Goal: Task Accomplishment & Management: Manage account settings

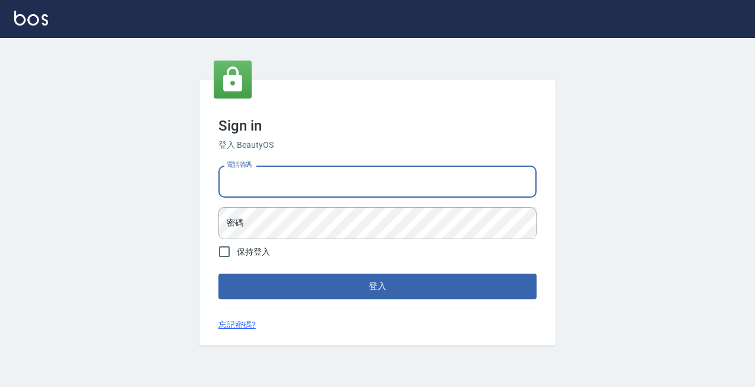
type input "0931261253"
click at [377, 286] on button "登入" at bounding box center [377, 286] width 318 height 25
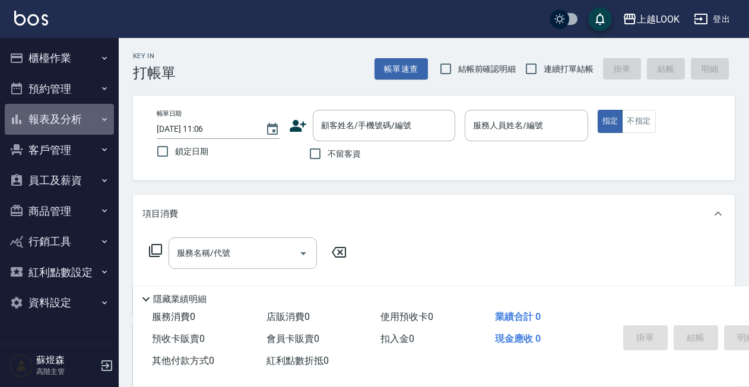
click at [54, 122] on button "報表及分析" at bounding box center [59, 119] width 109 height 31
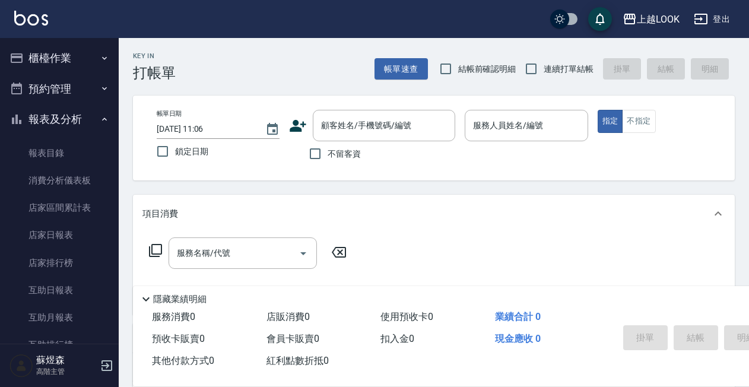
click at [66, 62] on button "櫃檯作業" at bounding box center [59, 58] width 109 height 31
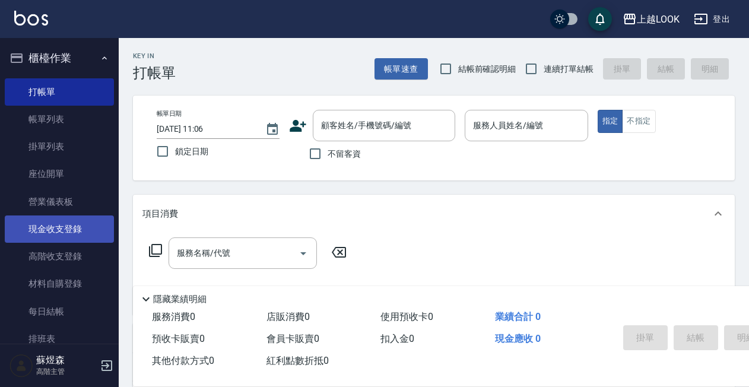
click at [64, 239] on link "現金收支登錄" at bounding box center [59, 228] width 109 height 27
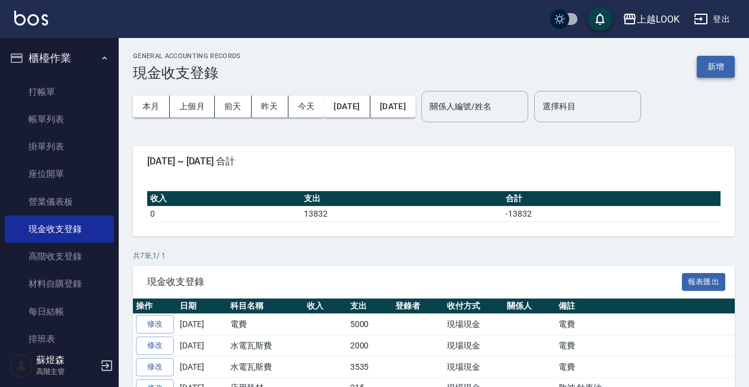
click at [716, 69] on button "新增" at bounding box center [716, 67] width 38 height 22
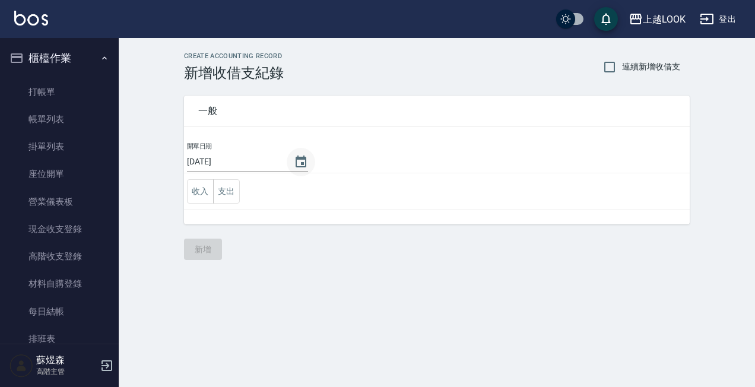
click at [296, 164] on icon "Choose date, selected date is 2025-09-10" at bounding box center [301, 162] width 14 height 14
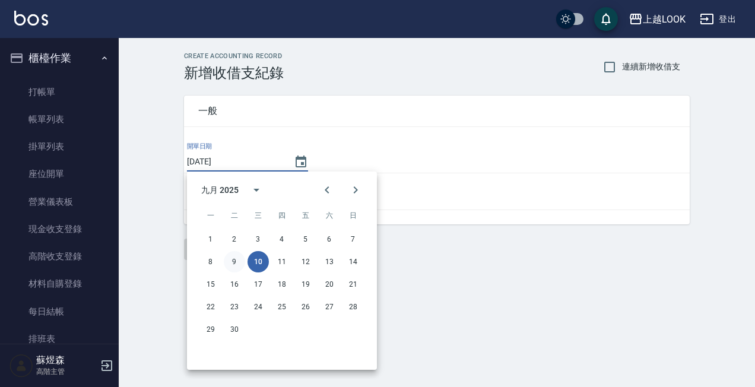
click at [234, 260] on button "9" at bounding box center [234, 261] width 21 height 21
type input "2025/09/09"
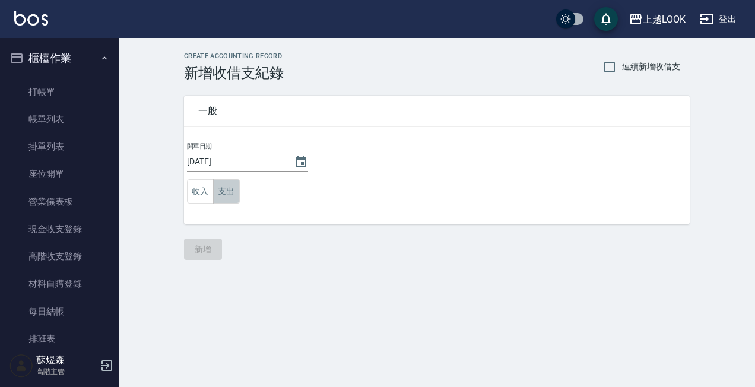
click at [232, 190] on button "支出" at bounding box center [226, 191] width 27 height 24
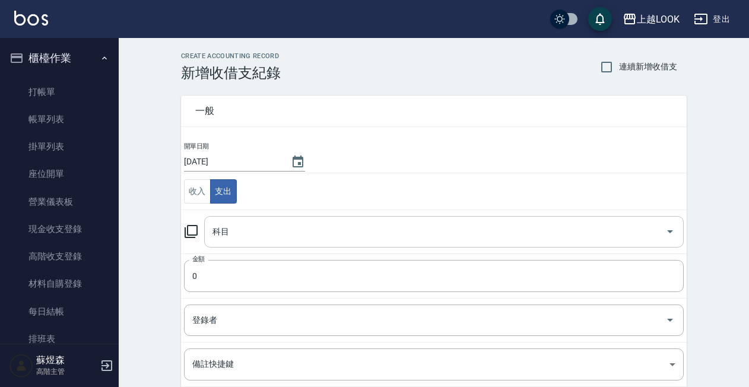
click at [264, 229] on input "科目" at bounding box center [435, 231] width 451 height 21
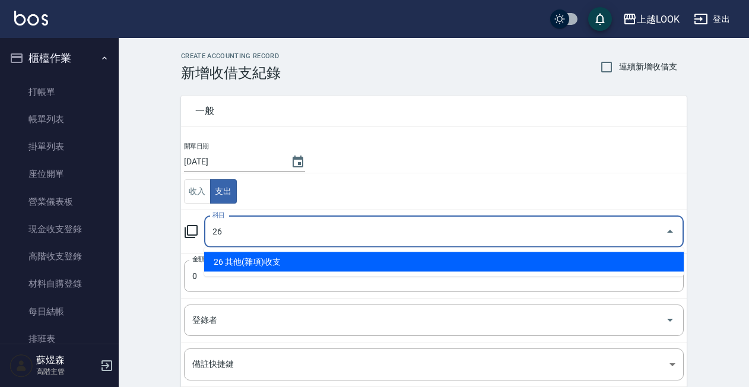
click at [254, 268] on li "26 其他(雜項)收支" at bounding box center [444, 262] width 480 height 20
type input "26 其他(雜項)收支"
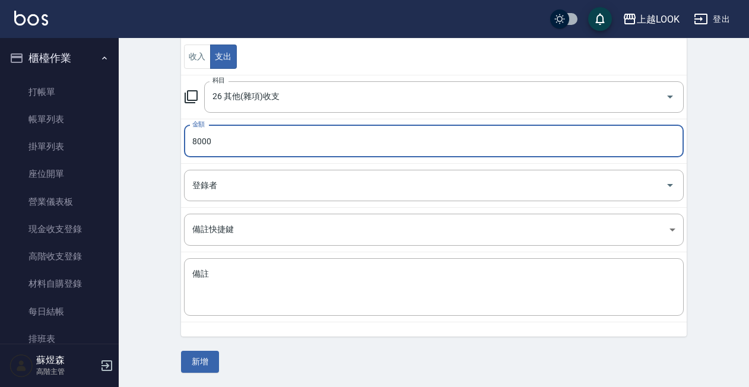
type input "8000"
click at [233, 301] on textarea "備註" at bounding box center [433, 287] width 483 height 38
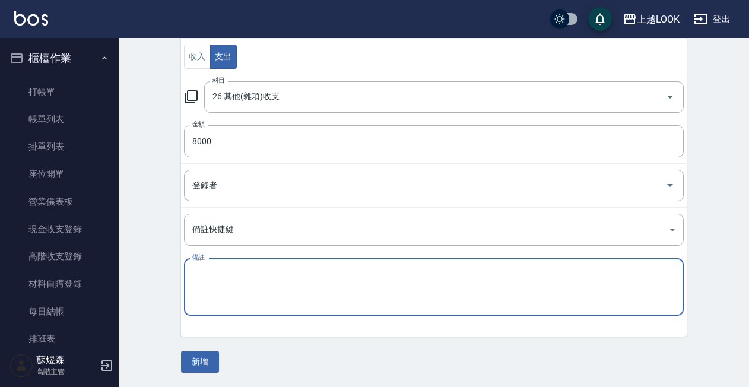
scroll to position [134, 0]
type textarea "d"
type textarea "員旅補助"
click at [208, 358] on button "新增" at bounding box center [200, 362] width 38 height 22
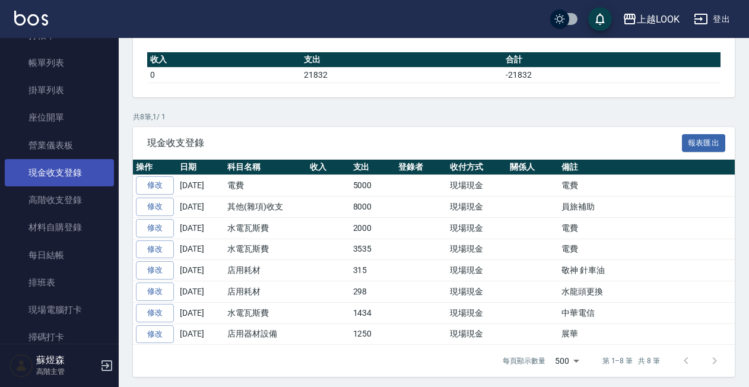
scroll to position [296, 0]
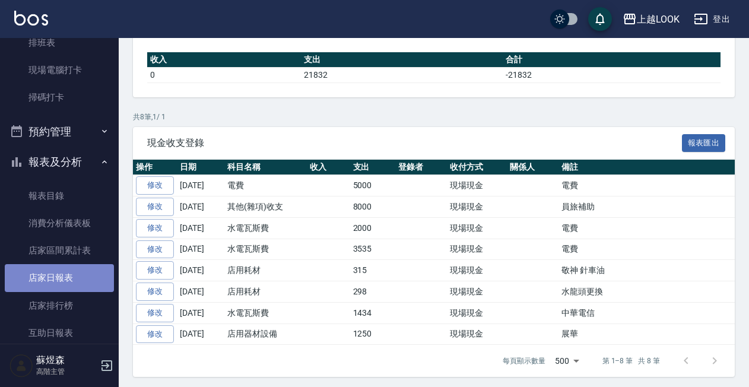
click at [59, 282] on link "店家日報表" at bounding box center [59, 277] width 109 height 27
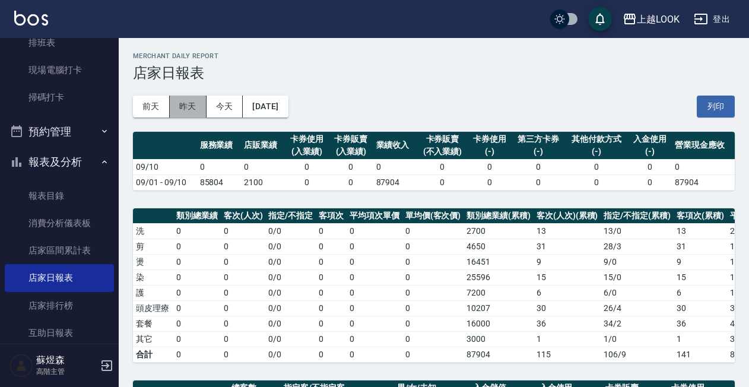
click at [191, 99] on button "昨天" at bounding box center [188, 107] width 37 height 22
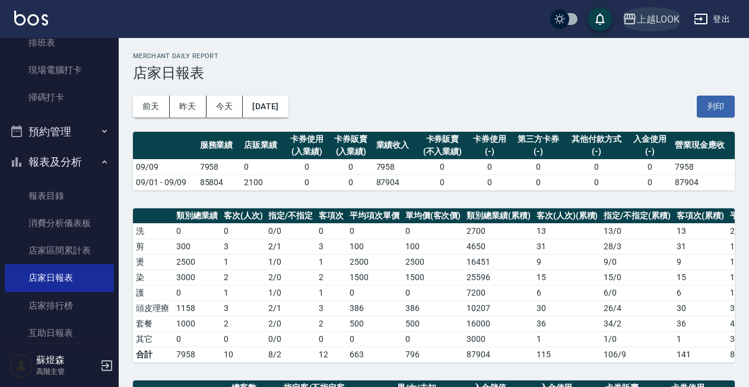
click at [659, 15] on div "上越LOOK" at bounding box center [658, 19] width 43 height 15
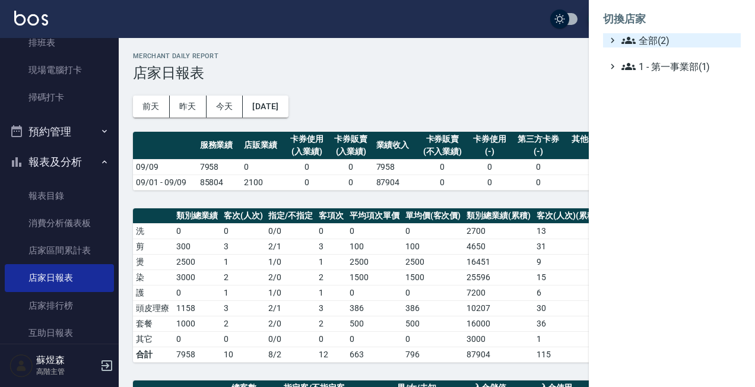
click at [655, 45] on span "全部(2)" at bounding box center [678, 40] width 115 height 14
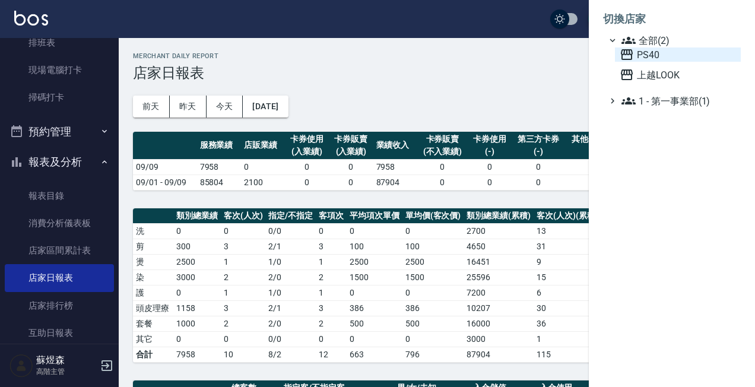
click at [669, 59] on span "PS40" at bounding box center [678, 54] width 116 height 14
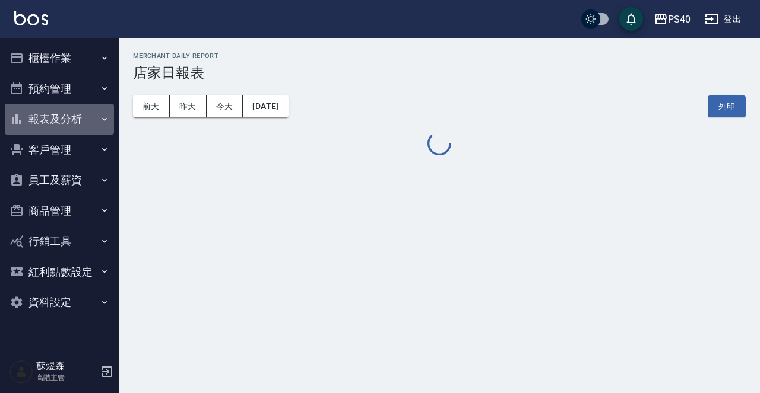
click at [66, 108] on button "報表及分析" at bounding box center [59, 119] width 109 height 31
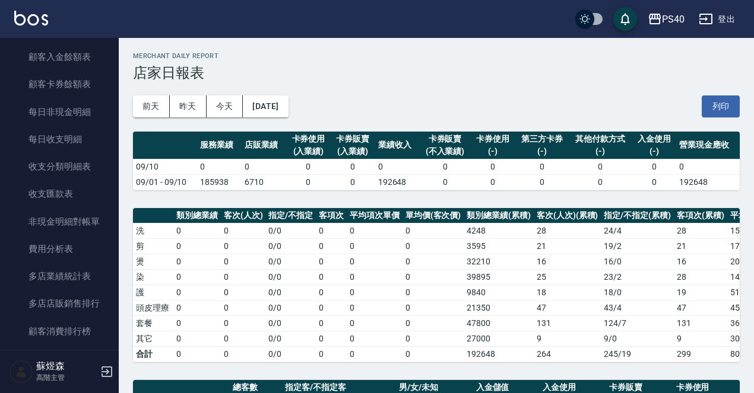
scroll to position [926, 0]
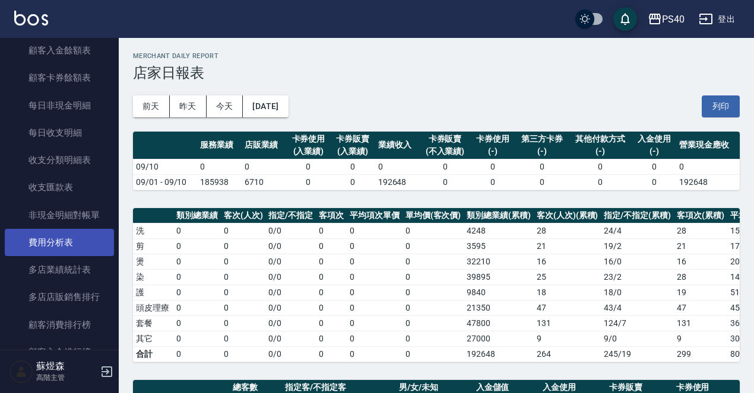
click at [82, 236] on link "費用分析表" at bounding box center [59, 242] width 109 height 27
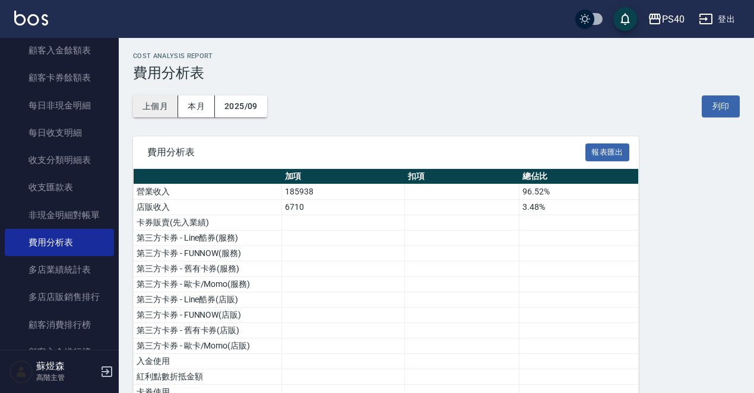
click at [167, 106] on button "上個月" at bounding box center [155, 107] width 45 height 22
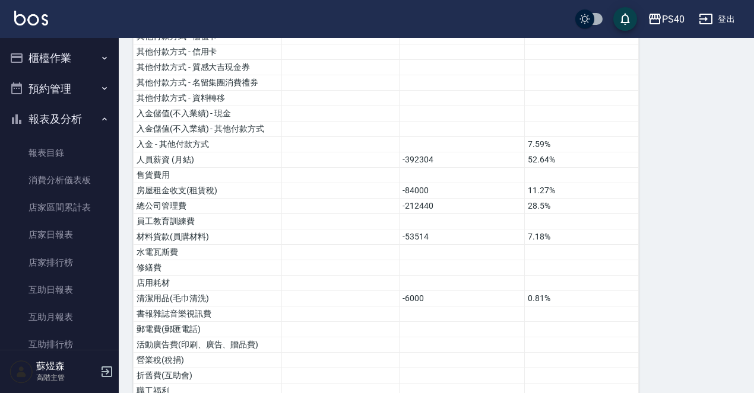
click at [71, 65] on button "櫃檯作業" at bounding box center [59, 58] width 109 height 31
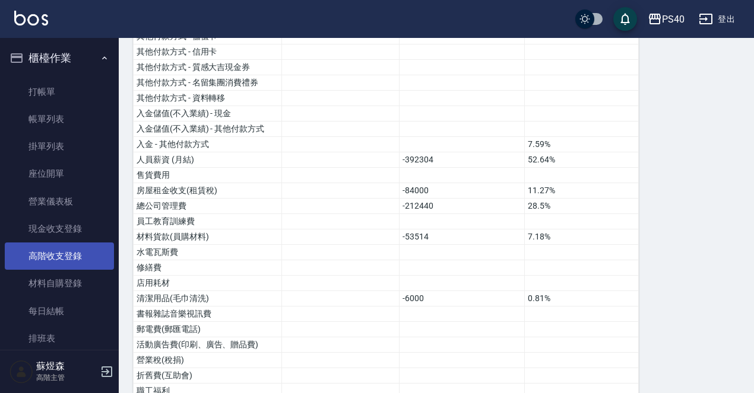
click at [67, 256] on link "高階收支登錄" at bounding box center [59, 256] width 109 height 27
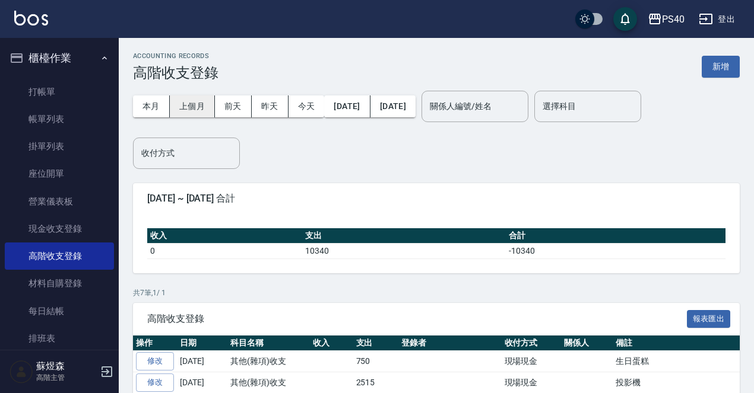
click at [178, 109] on button "上個月" at bounding box center [192, 107] width 45 height 22
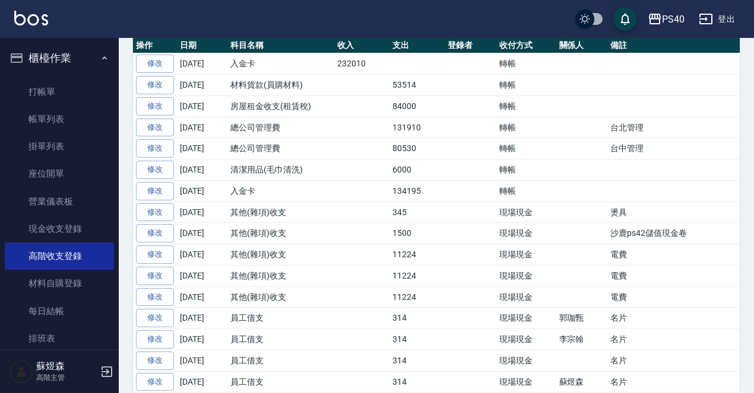
scroll to position [334, 0]
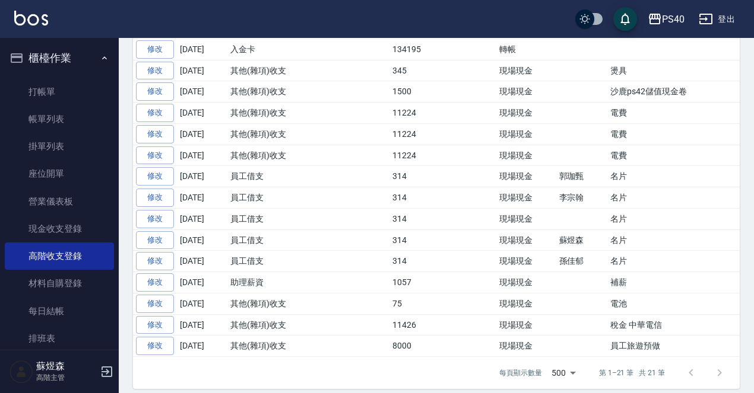
click at [690, 362] on div at bounding box center [705, 373] width 57 height 28
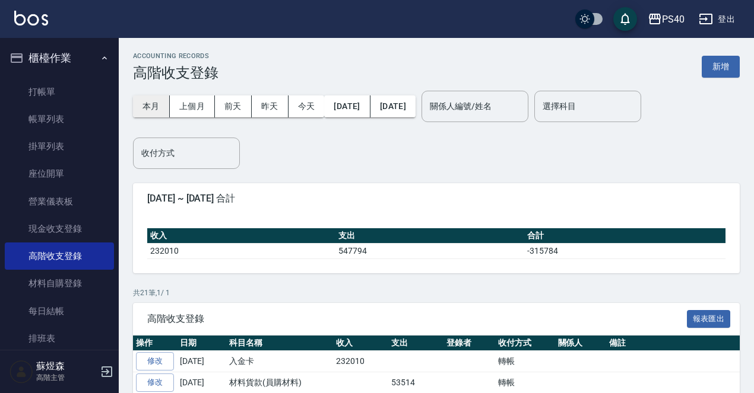
click at [143, 105] on button "本月" at bounding box center [151, 107] width 37 height 22
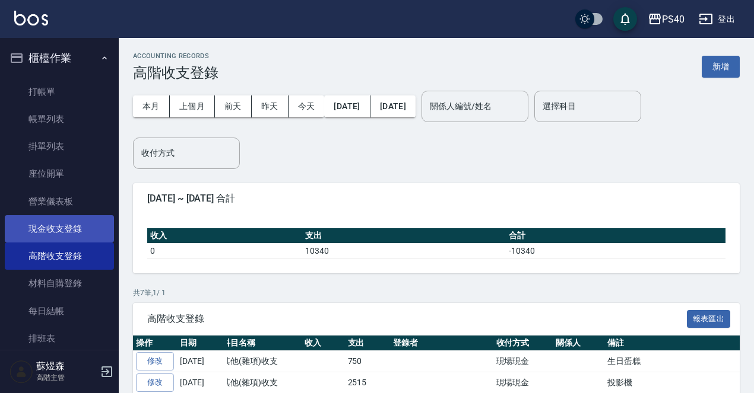
click at [74, 233] on link "現金收支登錄" at bounding box center [59, 228] width 109 height 27
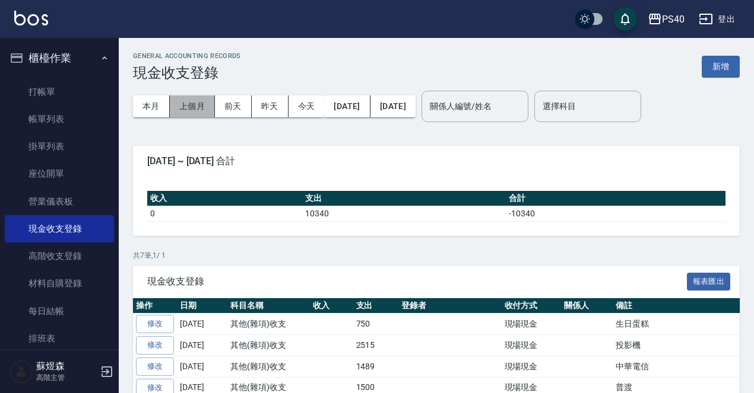
click at [204, 102] on button "上個月" at bounding box center [192, 107] width 45 height 22
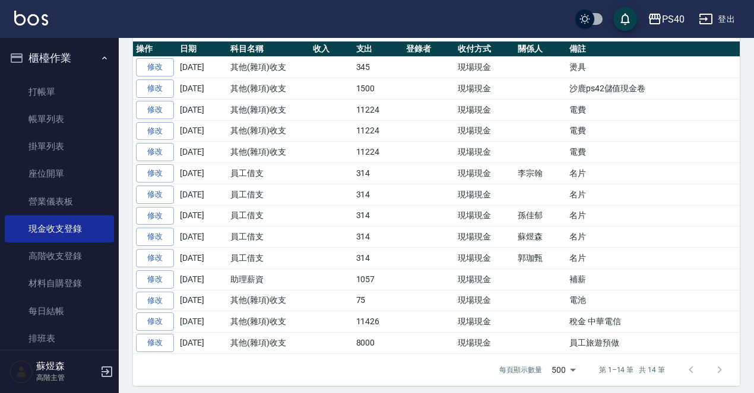
click at [690, 363] on div at bounding box center [705, 370] width 57 height 28
click at [723, 363] on div at bounding box center [705, 370] width 57 height 28
click at [285, 116] on td "其他(雜項)收支" at bounding box center [268, 109] width 82 height 21
click at [266, 116] on td "其他(雜項)收支" at bounding box center [268, 109] width 82 height 21
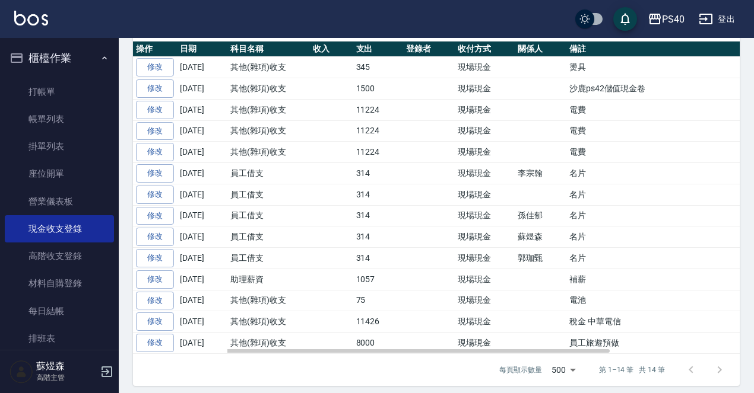
click at [279, 108] on td "其他(雜項)收支" at bounding box center [268, 109] width 82 height 21
click at [404, 147] on td "11224" at bounding box center [378, 152] width 50 height 21
click at [404, 318] on td "11426" at bounding box center [378, 322] width 50 height 21
